Goal: Transaction & Acquisition: Purchase product/service

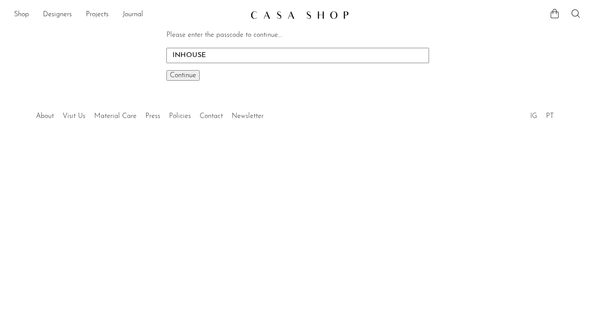
type input "INHOUSE"
click at [166, 70] on button "Continue One moment..." at bounding box center [182, 75] width 33 height 11
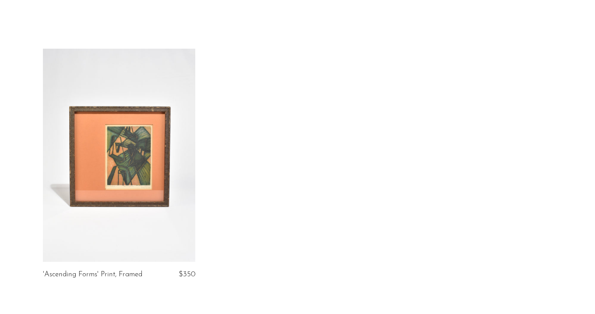
scroll to position [47, 0]
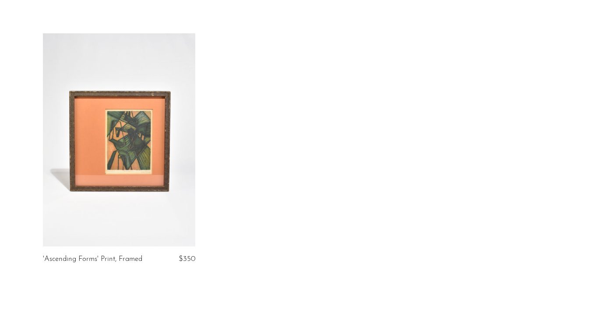
click at [106, 106] on link at bounding box center [119, 139] width 152 height 213
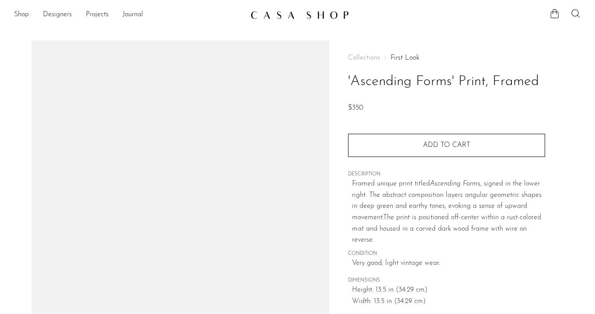
scroll to position [106, 0]
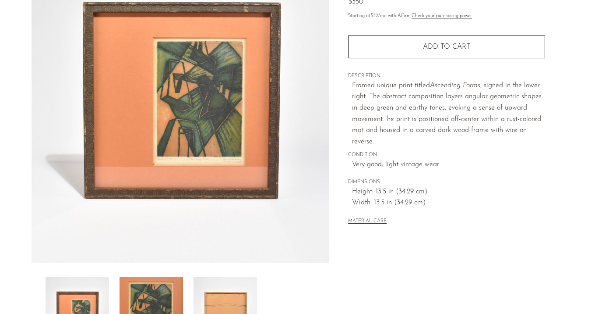
click at [158, 285] on img at bounding box center [151, 312] width 63 height 70
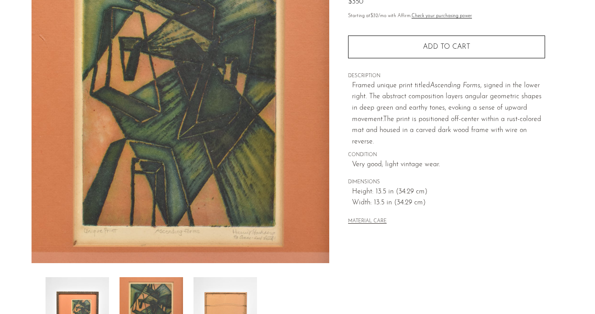
click at [220, 288] on img at bounding box center [225, 312] width 63 height 70
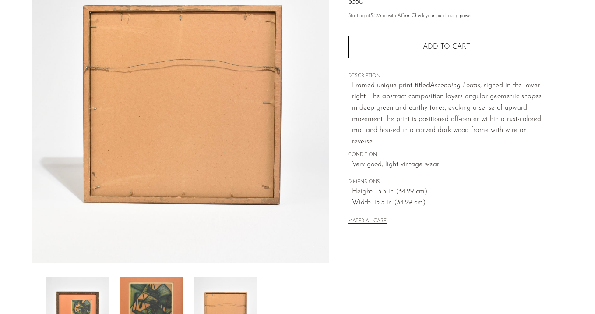
click at [159, 288] on img at bounding box center [151, 312] width 63 height 70
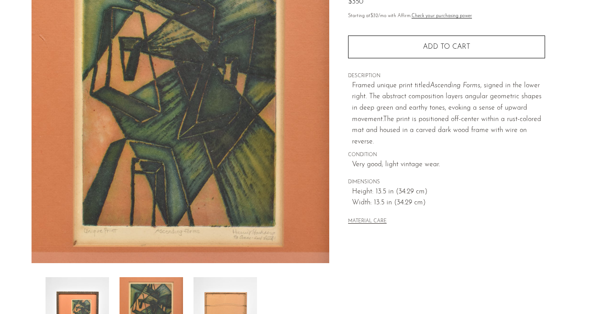
click at [83, 289] on img at bounding box center [77, 312] width 63 height 70
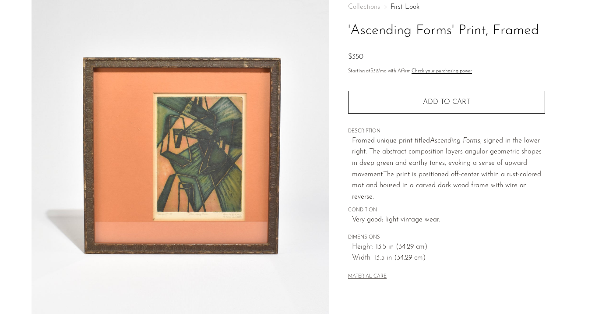
scroll to position [9, 0]
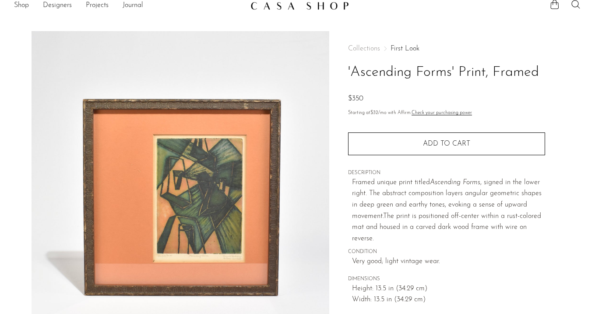
click at [407, 48] on link "First Look" at bounding box center [405, 48] width 29 height 7
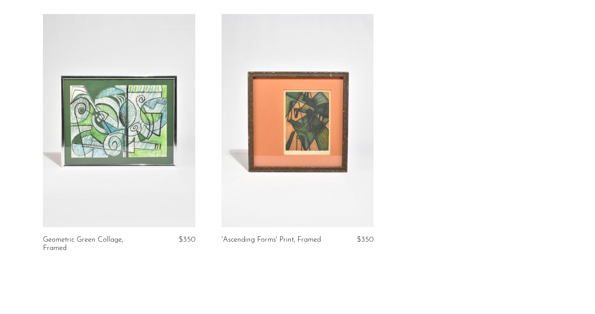
scroll to position [67, 0]
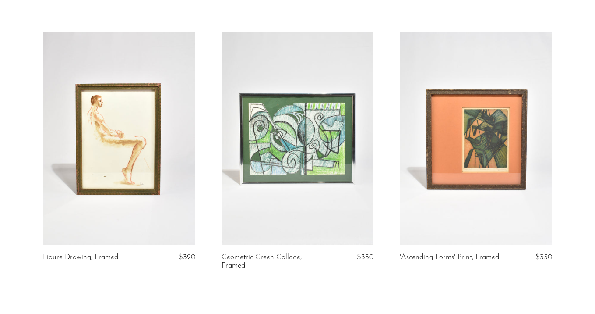
scroll to position [50, 0]
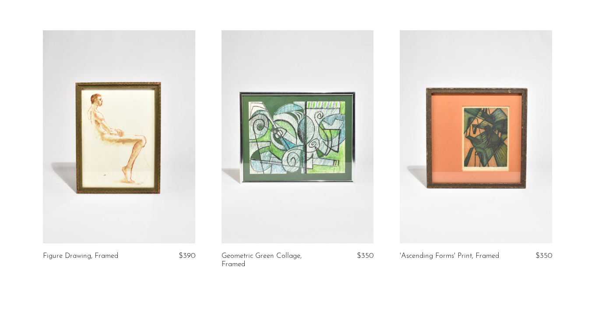
click at [101, 131] on link at bounding box center [119, 136] width 152 height 213
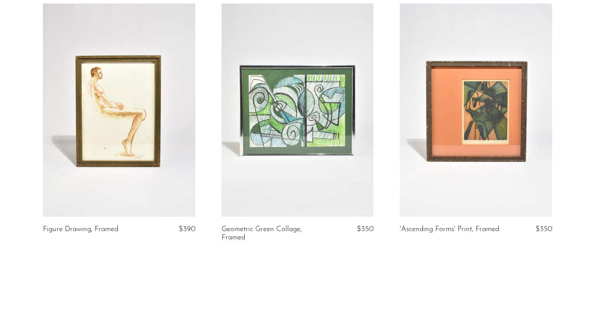
scroll to position [86, 0]
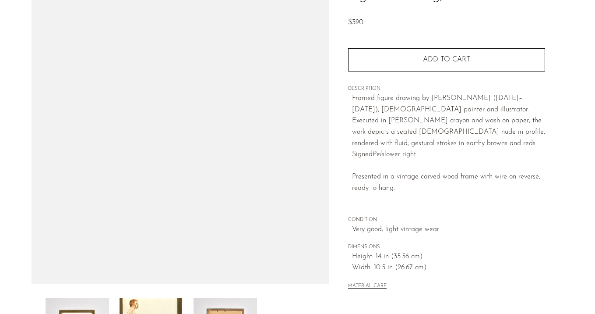
scroll to position [85, 0]
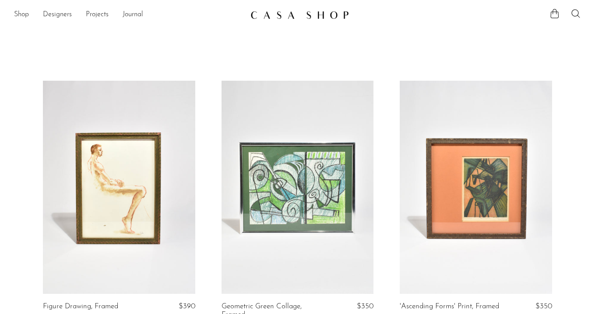
scroll to position [162, 0]
click at [21, 17] on link "Shop" at bounding box center [21, 14] width 15 height 11
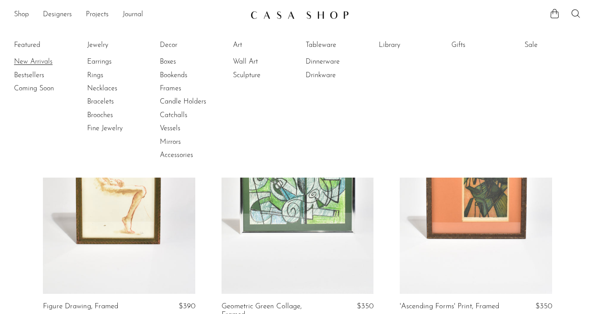
click at [31, 59] on link "New Arrivals" at bounding box center [47, 62] width 66 height 10
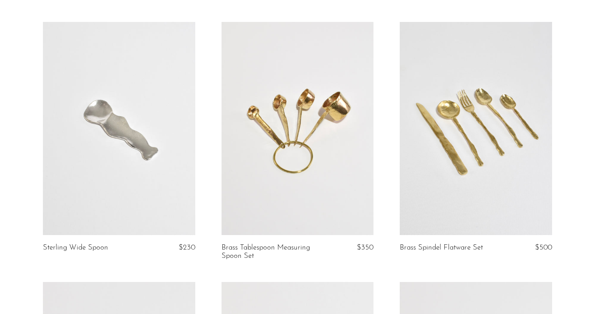
scroll to position [109, 0]
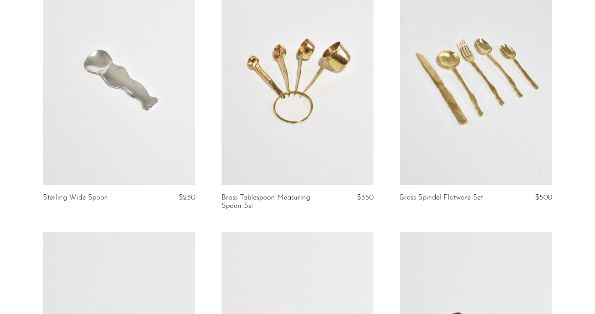
click at [463, 110] on link at bounding box center [476, 78] width 152 height 213
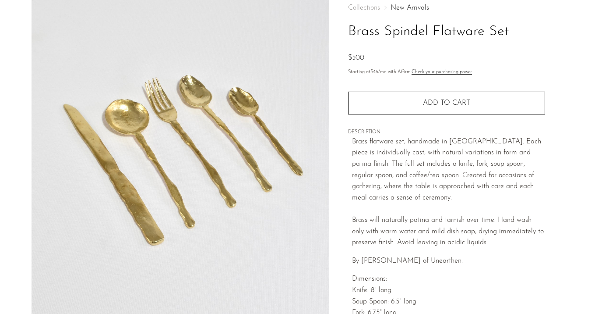
scroll to position [54, 0]
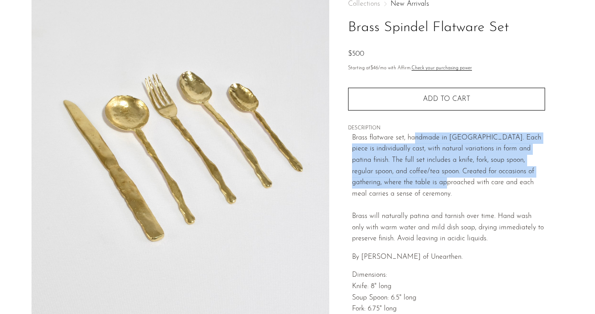
drag, startPoint x: 434, startPoint y: 188, endPoint x: 415, endPoint y: 142, distance: 49.9
click at [415, 142] on p "Brass flatware set, handmade in [GEOGRAPHIC_DATA]. Each piece is individually c…" at bounding box center [448, 188] width 193 height 112
drag, startPoint x: 415, startPoint y: 142, endPoint x: 435, endPoint y: 187, distance: 49.6
click at [435, 187] on p "Brass flatware set, handmade in Los Angeles. Each piece is individually cast, w…" at bounding box center [448, 188] width 193 height 112
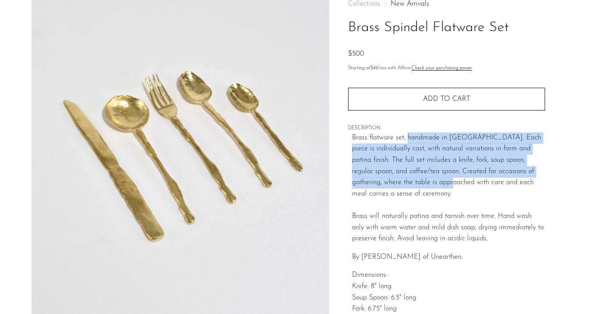
click at [435, 187] on p "Brass flatware set, handmade in Los Angeles. Each piece is individually cast, w…" at bounding box center [448, 188] width 193 height 112
drag, startPoint x: 435, startPoint y: 187, endPoint x: 418, endPoint y: 134, distance: 55.7
click at [418, 134] on p "Brass flatware set, handmade in Los Angeles. Each piece is individually cast, w…" at bounding box center [448, 188] width 193 height 112
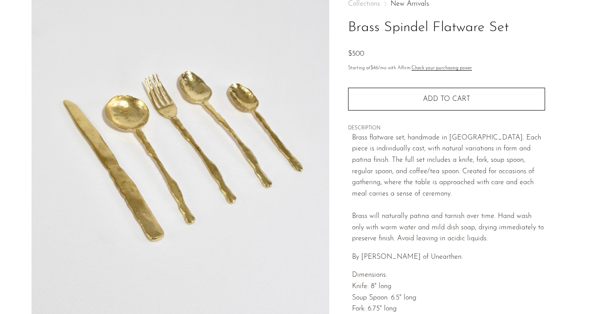
scroll to position [257, 0]
